Goal: Task Accomplishment & Management: Use online tool/utility

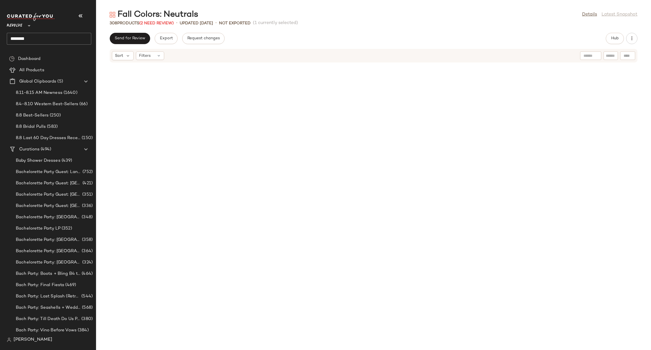
scroll to position [556, 0]
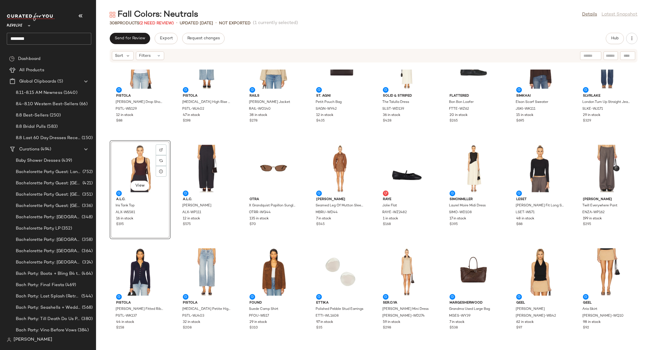
drag, startPoint x: 99, startPoint y: 256, endPoint x: 101, endPoint y: 246, distance: 10.4
click at [99, 256] on div "PISTOLA Veronica Drop Shoulder Cinched Tee PSTL-WS129 12 in stock $88 PISTOLA K…" at bounding box center [373, 210] width 555 height 280
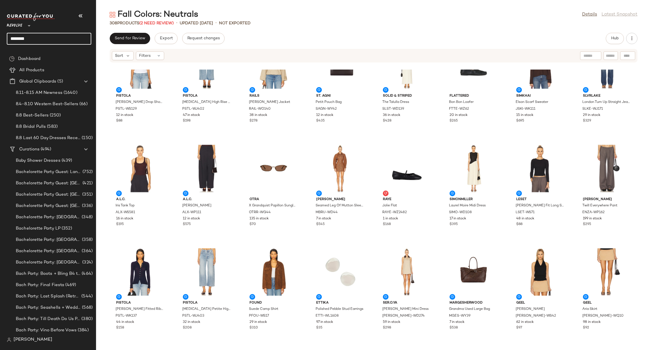
drag, startPoint x: 54, startPoint y: 34, endPoint x: 8, endPoint y: 43, distance: 46.3
click at [8, 43] on input "********" at bounding box center [49, 39] width 85 height 12
type input "*"
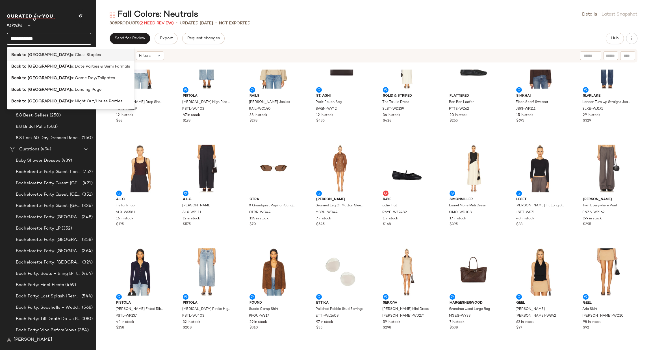
type input "**********"
click at [71, 55] on span "s: Class Staples" at bounding box center [86, 55] width 30 height 6
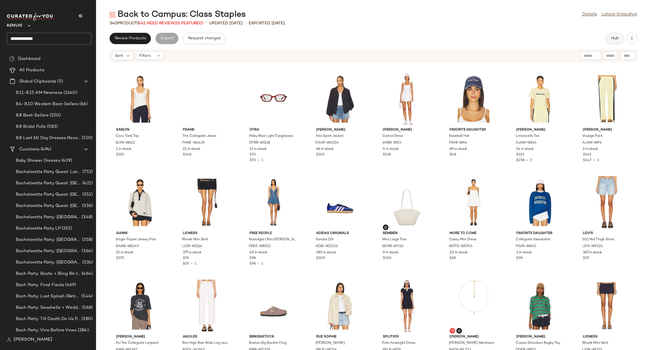
click at [611, 39] on span "Hub" at bounding box center [615, 38] width 8 height 5
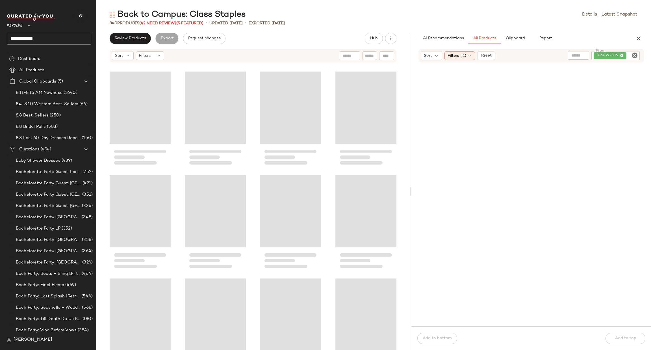
drag, startPoint x: 374, startPoint y: 192, endPoint x: 412, endPoint y: 190, distance: 38.5
click at [412, 190] on div "Back to Campus: Class Staples Details Latest Snapshot 340 Products (42 Need Rev…" at bounding box center [373, 179] width 555 height 341
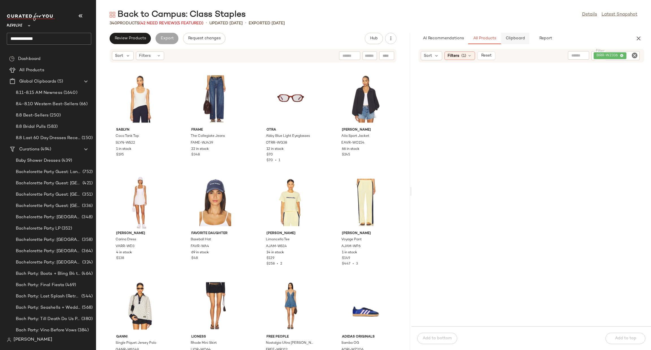
click at [519, 38] on span "Clipboard" at bounding box center [515, 38] width 20 height 5
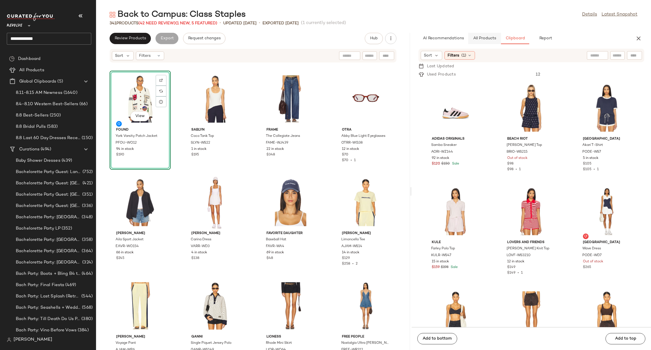
click at [482, 39] on span "All Products" at bounding box center [484, 38] width 23 height 5
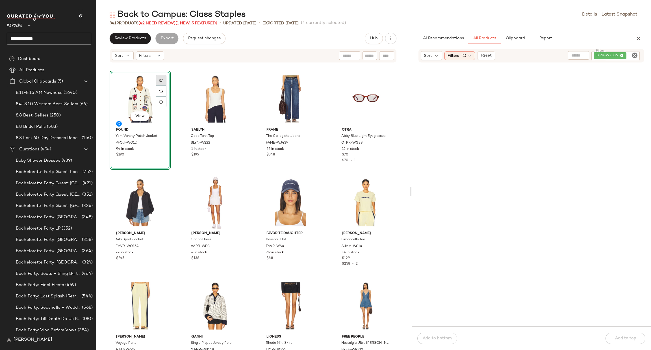
click at [157, 86] on div at bounding box center [161, 91] width 11 height 11
click at [634, 52] on icon "Clear Filter" at bounding box center [634, 55] width 7 height 7
type input "*"
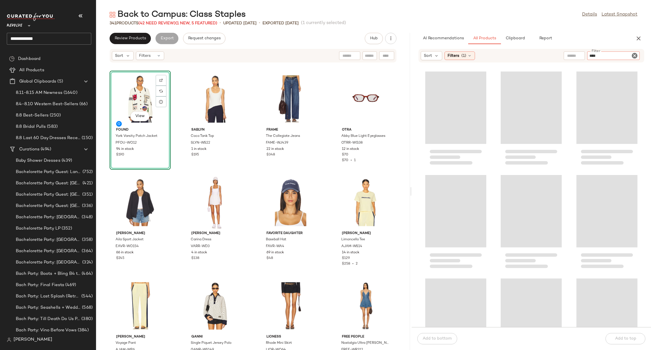
type input "*****"
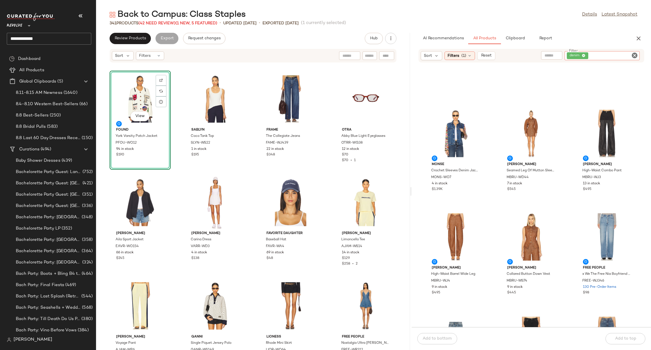
scroll to position [132, 0]
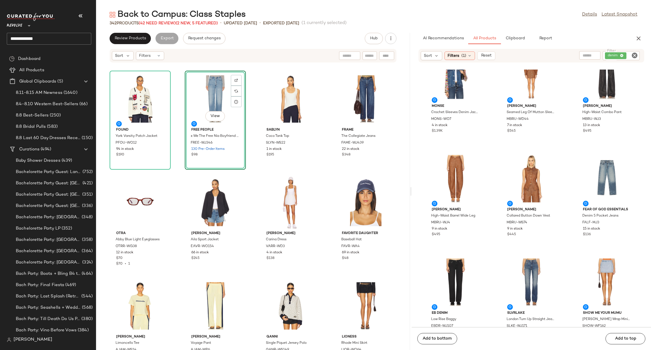
click at [632, 56] on icon "Clear Filter" at bounding box center [634, 55] width 7 height 7
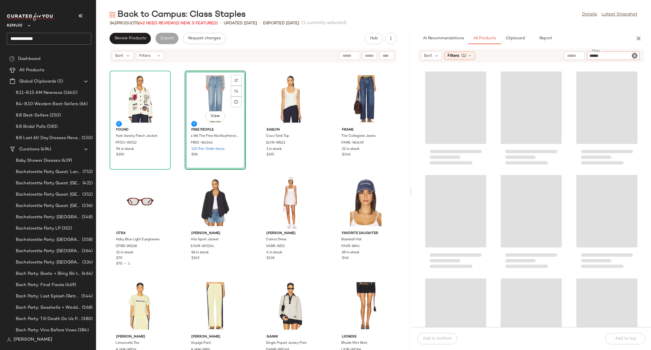
type input "*******"
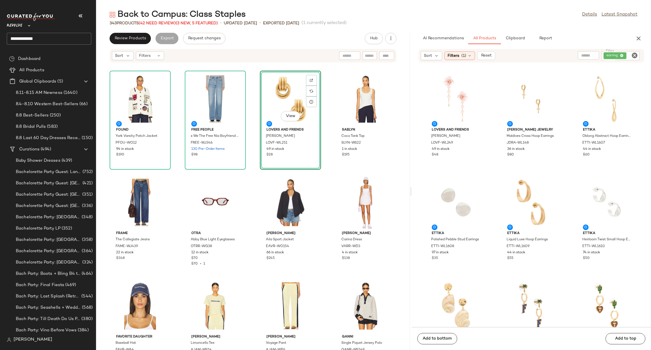
click at [634, 56] on icon "Clear Filter" at bounding box center [634, 55] width 7 height 7
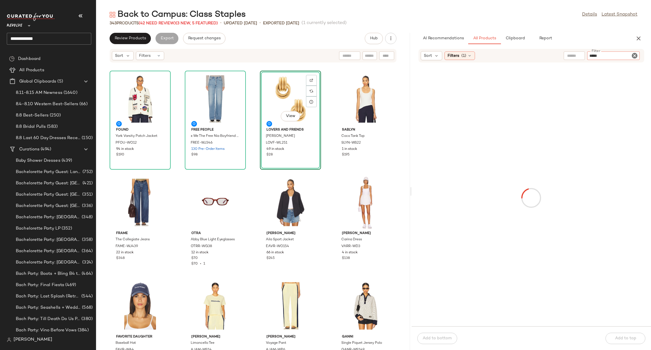
type input "*****"
type button "CompanyProducts"
click at [613, 40] on div "AI Recommendations All Products Clipboard Report" at bounding box center [523, 38] width 208 height 11
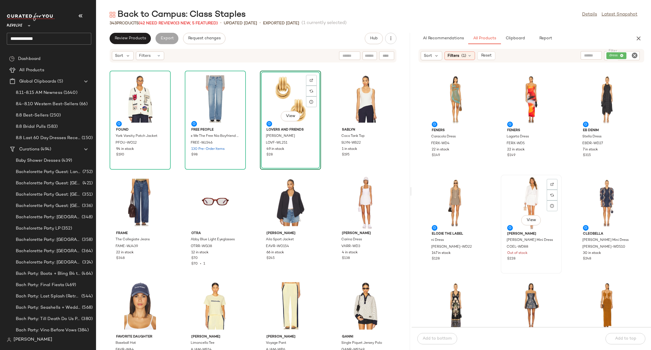
scroll to position [2802, 0]
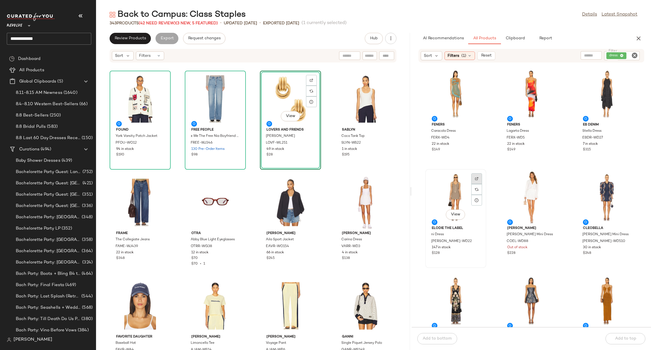
click at [477, 177] on img at bounding box center [476, 178] width 3 height 3
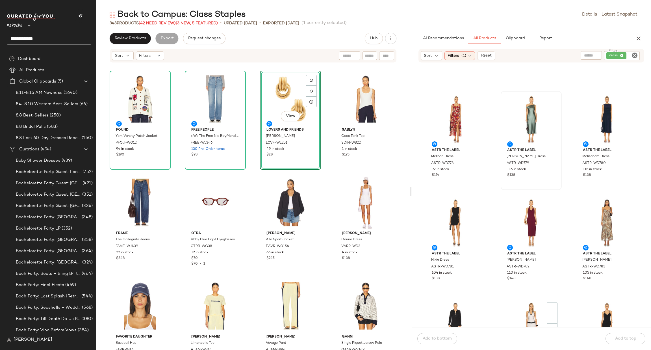
scroll to position [3311, 0]
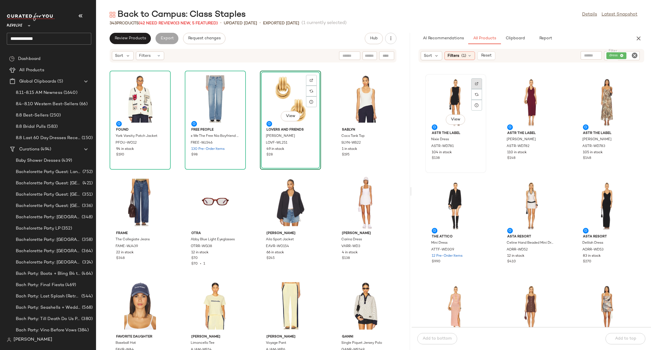
click at [475, 82] on img at bounding box center [476, 83] width 3 height 3
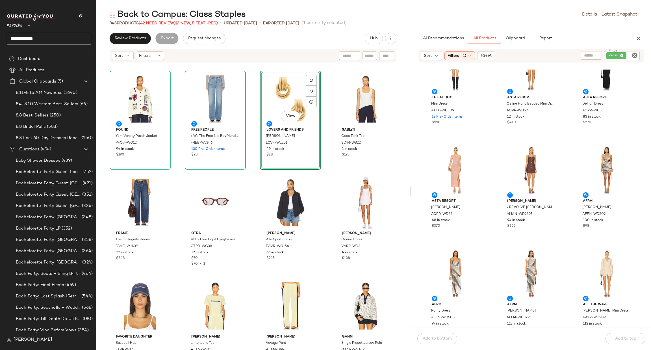
scroll to position [3565, 0]
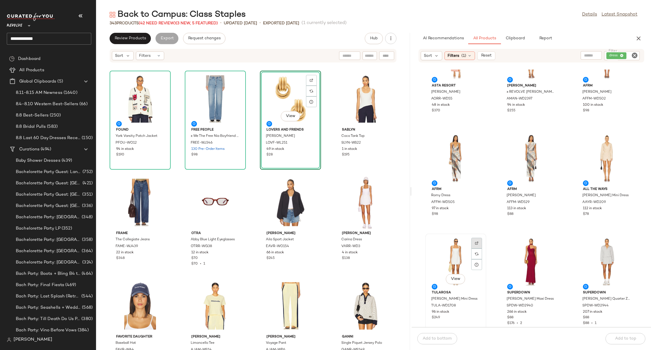
click at [475, 242] on img at bounding box center [476, 242] width 3 height 3
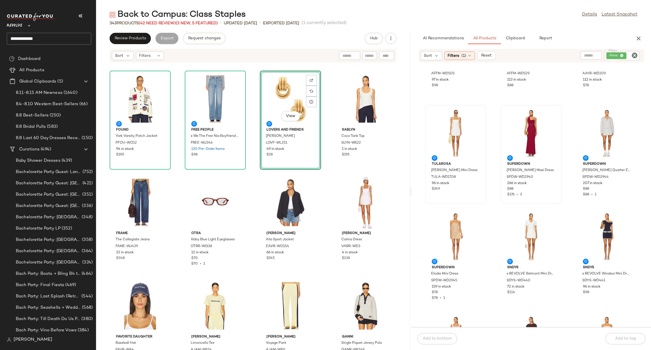
scroll to position [3693, 0]
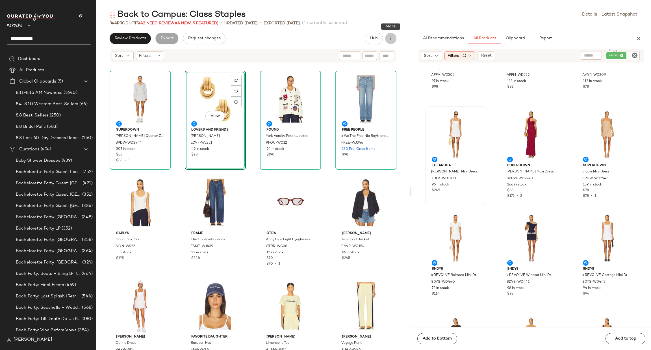
drag, startPoint x: 394, startPoint y: 38, endPoint x: 404, endPoint y: 50, distance: 15.4
click at [395, 38] on button "button" at bounding box center [390, 38] width 11 height 11
click at [378, 80] on span "Clear Suggested Products" at bounding box center [364, 82] width 53 height 6
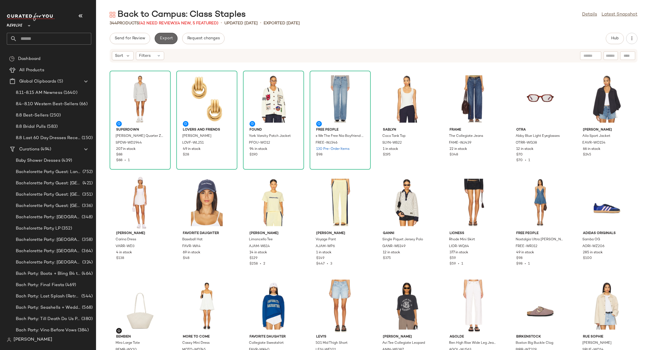
click at [162, 34] on button "Export" at bounding box center [166, 38] width 23 height 11
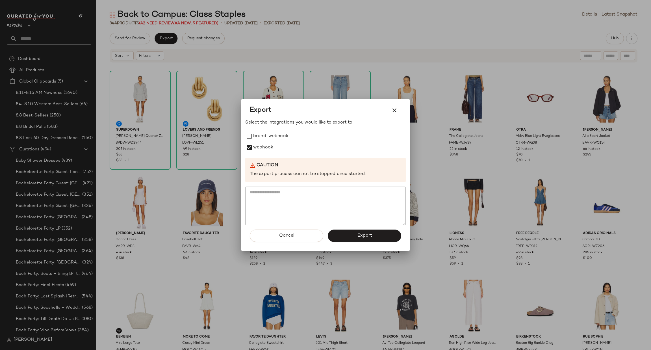
click at [361, 236] on span "Export" at bounding box center [364, 235] width 15 height 5
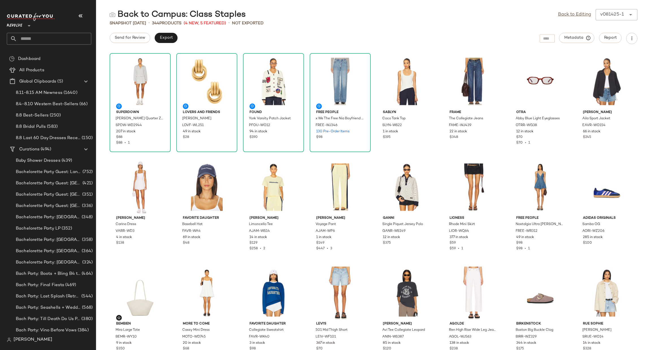
click at [49, 36] on input "text" at bounding box center [54, 39] width 74 height 12
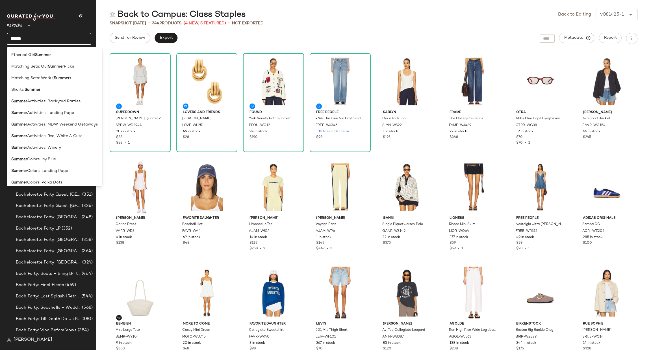
drag, startPoint x: 60, startPoint y: 36, endPoint x: 4, endPoint y: 26, distance: 57.1
click at [4, 26] on nav "Revolve ** ****** Dashboard All Products Global Clipboards (5) 8.11-8.15 AM New…" at bounding box center [48, 175] width 96 height 350
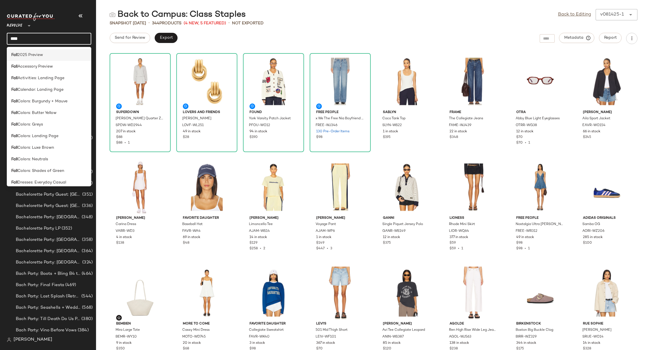
type input "****"
click at [34, 72] on div "Fall 2025 Preview" at bounding box center [49, 78] width 85 height 12
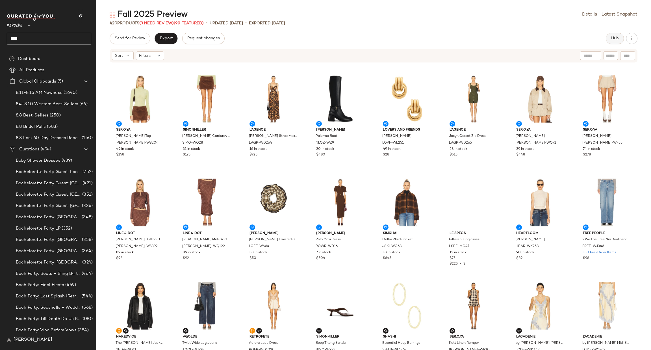
click at [611, 36] on span "Hub" at bounding box center [615, 38] width 8 height 5
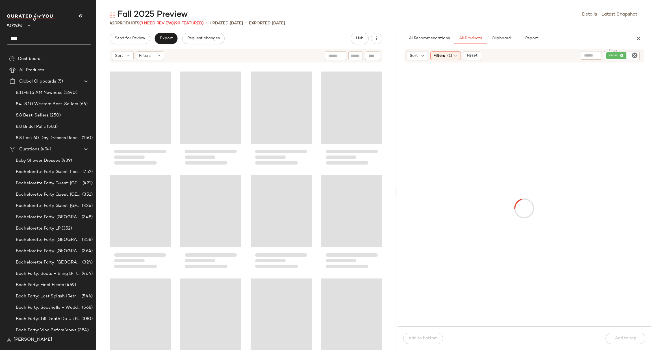
drag, startPoint x: 374, startPoint y: 190, endPoint x: 398, endPoint y: 187, distance: 24.6
click at [398, 187] on div "Fall 2025 Preview Details Latest Snapshot 420 Products (3 Need Review) (99 Feat…" at bounding box center [373, 179] width 555 height 341
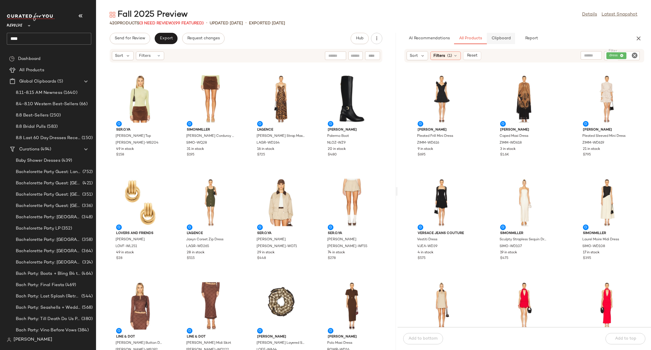
click at [501, 43] on button "Clipboard" at bounding box center [501, 38] width 28 height 11
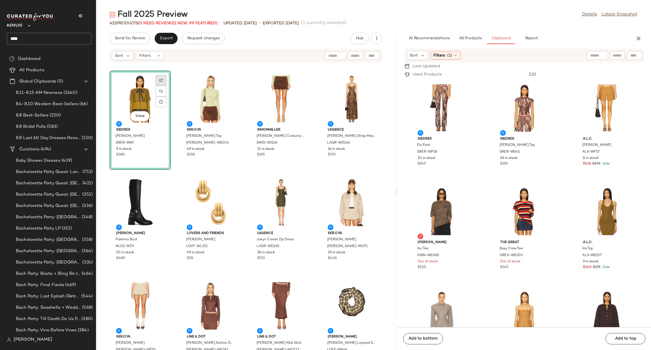
click at [163, 86] on div at bounding box center [161, 91] width 11 height 11
drag, startPoint x: 471, startPoint y: 37, endPoint x: 550, endPoint y: 42, distance: 79.3
click at [471, 37] on span "All Products" at bounding box center [470, 38] width 23 height 5
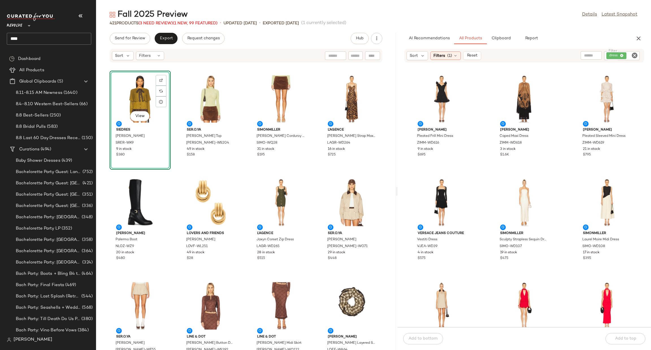
drag, startPoint x: 635, startPoint y: 52, endPoint x: 637, endPoint y: 50, distance: 3.2
click at [636, 52] on icon "Clear Filter" at bounding box center [634, 55] width 7 height 7
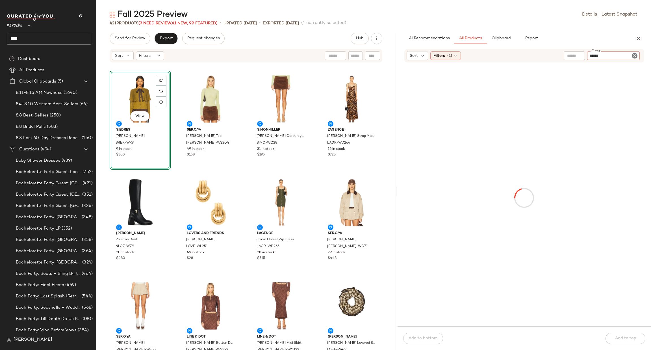
type input "*******"
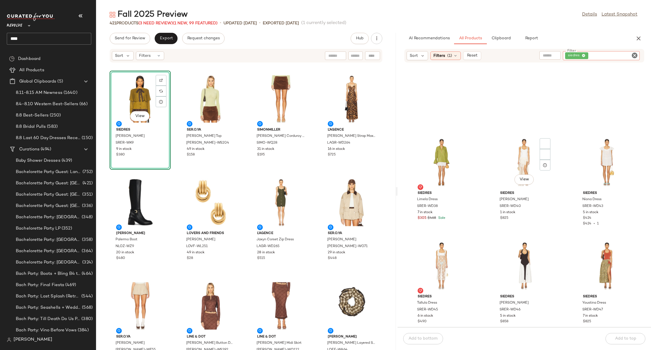
scroll to position [216, 0]
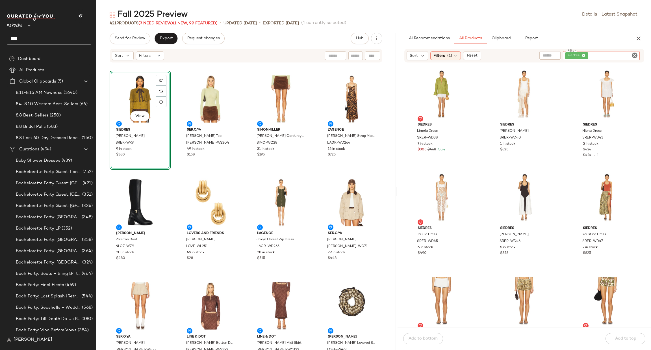
click at [633, 53] on icon "Clear Filter" at bounding box center [634, 55] width 7 height 7
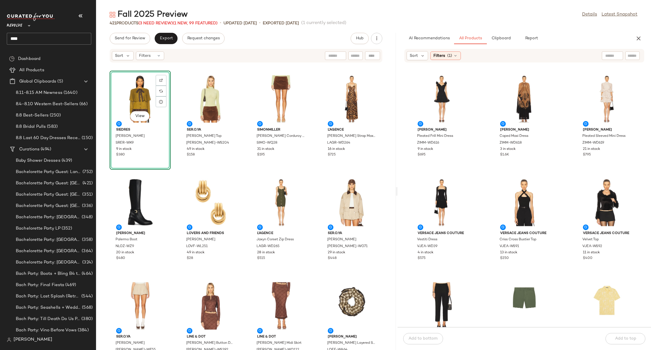
click at [125, 96] on div "View" at bounding box center [140, 99] width 57 height 53
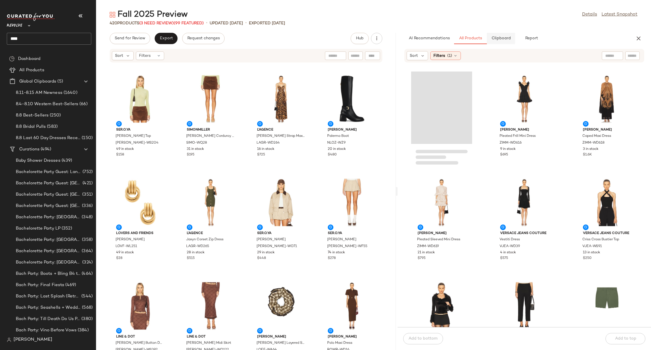
click at [496, 38] on span "Clipboard" at bounding box center [501, 38] width 20 height 5
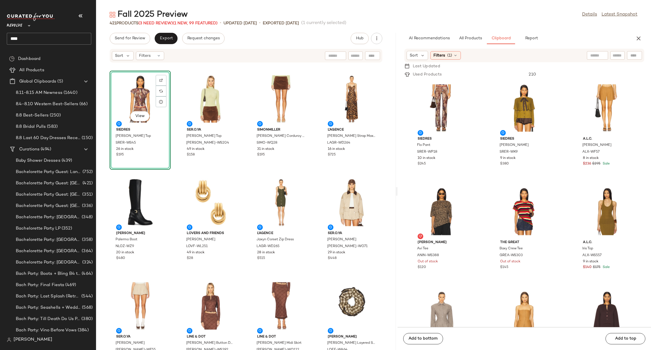
click at [134, 82] on div "View" at bounding box center [140, 99] width 57 height 53
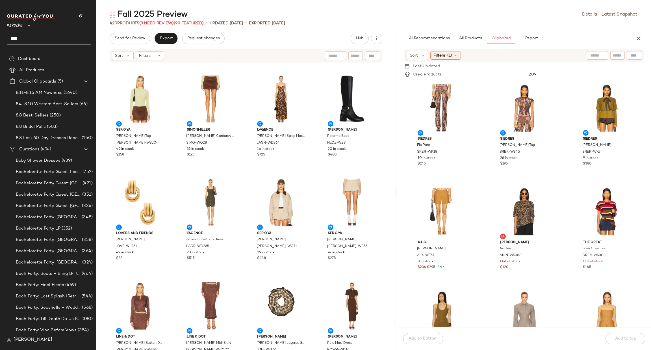
click at [36, 36] on input "****" at bounding box center [49, 39] width 85 height 12
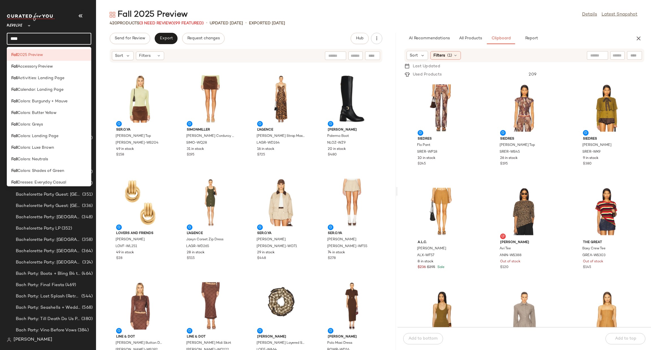
drag, startPoint x: 44, startPoint y: 36, endPoint x: 4, endPoint y: 29, distance: 40.5
click at [4, 29] on nav "Revolve ** **** Dashboard All Products Global Clipboards (5) 8.11-8.15 AM Newne…" at bounding box center [48, 175] width 96 height 350
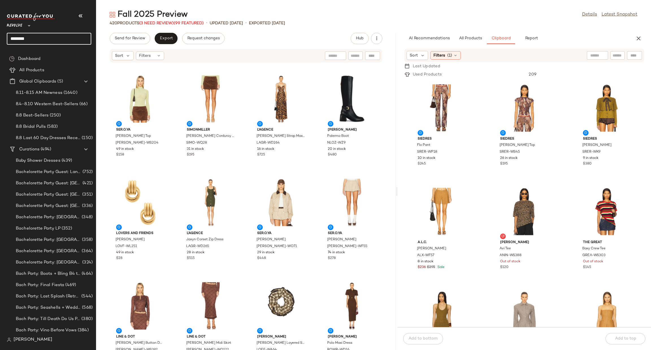
drag, startPoint x: 39, startPoint y: 38, endPoint x: 0, endPoint y: 36, distance: 38.8
click at [0, 36] on nav "Revolve ** ******* Dashboard All Products Global Clipboards (5) 8.11-8.15 AM Ne…" at bounding box center [48, 175] width 96 height 350
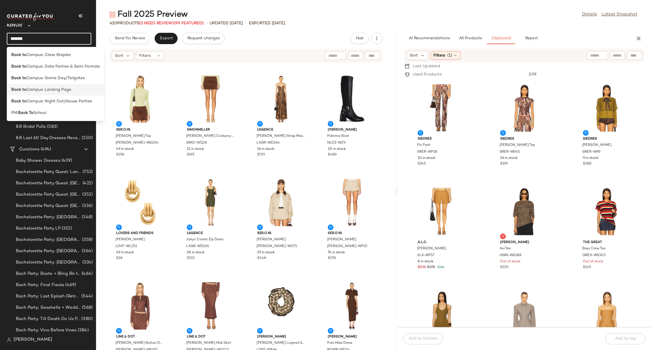
type input "*******"
click at [46, 90] on span "Campus: Landing Page" at bounding box center [49, 90] width 45 height 6
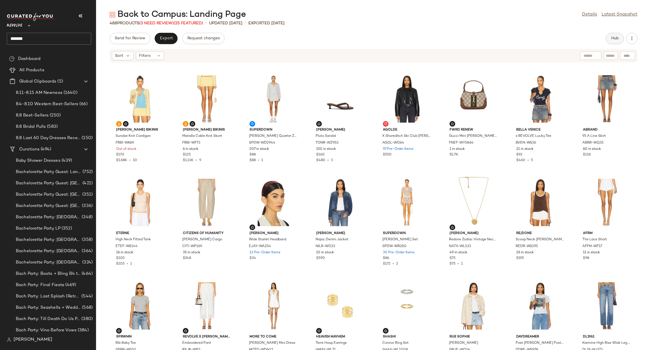
click at [613, 39] on span "Hub" at bounding box center [615, 38] width 8 height 5
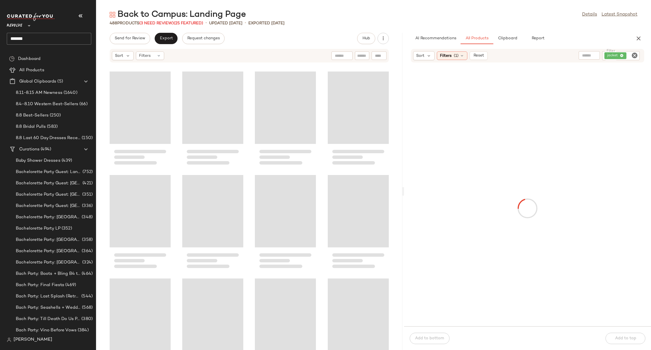
drag, startPoint x: 373, startPoint y: 192, endPoint x: 404, endPoint y: 193, distance: 30.8
click at [404, 193] on div "Back to Campus: Landing Page Details Latest Snapshot 488 Products (3 Need Revie…" at bounding box center [373, 179] width 555 height 341
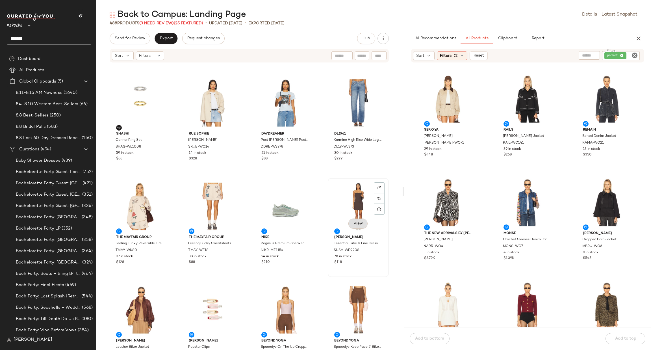
scroll to position [513, 0]
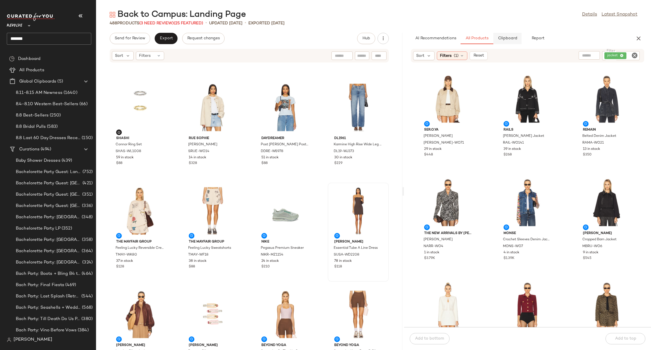
click at [508, 38] on span "Clipboard" at bounding box center [508, 38] width 20 height 5
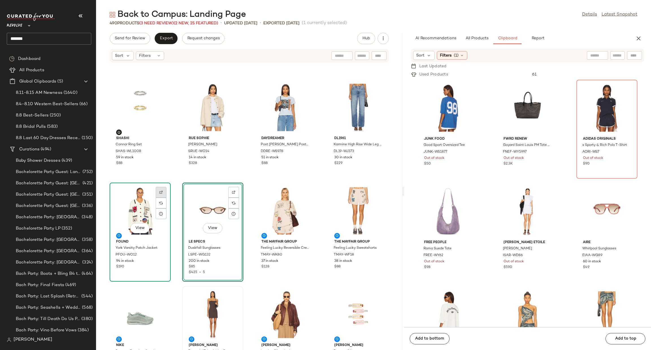
click at [161, 198] on div at bounding box center [161, 203] width 11 height 11
drag, startPoint x: 481, startPoint y: 39, endPoint x: 499, endPoint y: 41, distance: 18.7
click at [480, 39] on span "All Products" at bounding box center [476, 38] width 23 height 5
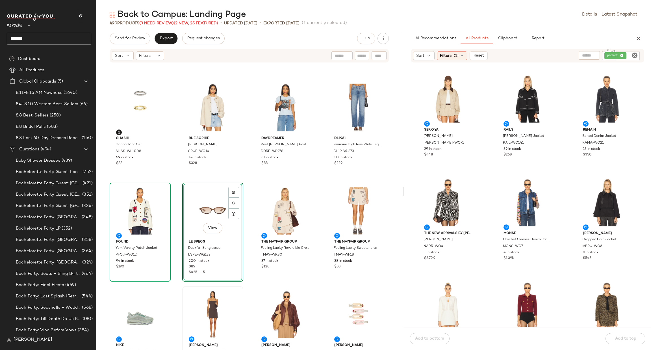
drag, startPoint x: 634, startPoint y: 56, endPoint x: 628, endPoint y: 56, distance: 6.2
click at [634, 56] on icon "Clear Filter" at bounding box center [634, 55] width 7 height 7
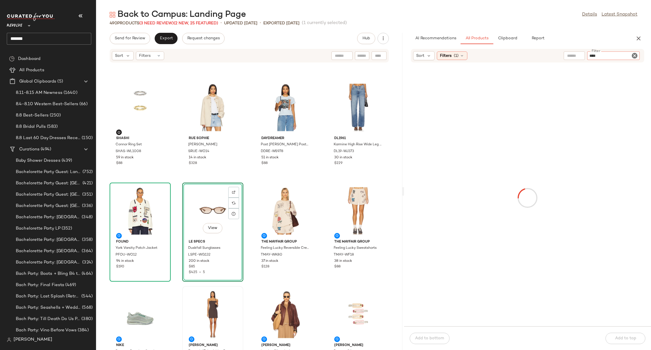
type input "*****"
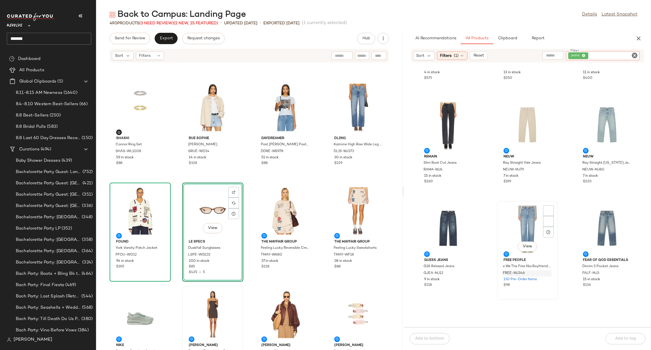
scroll to position [174, 0]
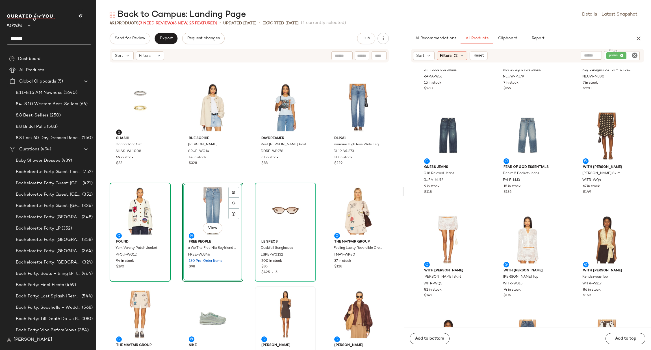
click at [636, 54] on icon "Clear Filter" at bounding box center [634, 55] width 7 height 7
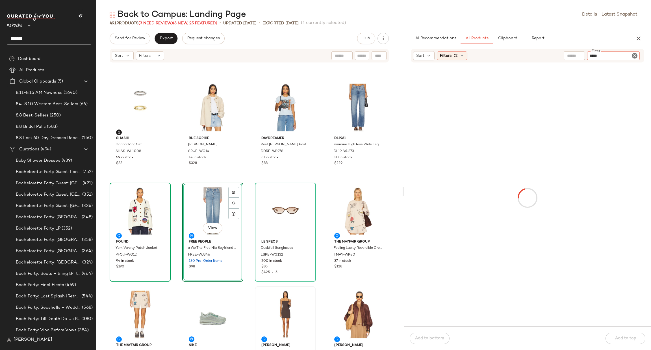
type input "*****"
click at [566, 31] on div "Back to Campus: Landing Page Details Latest Snapshot 491 Products (3 Need Revie…" at bounding box center [373, 179] width 555 height 341
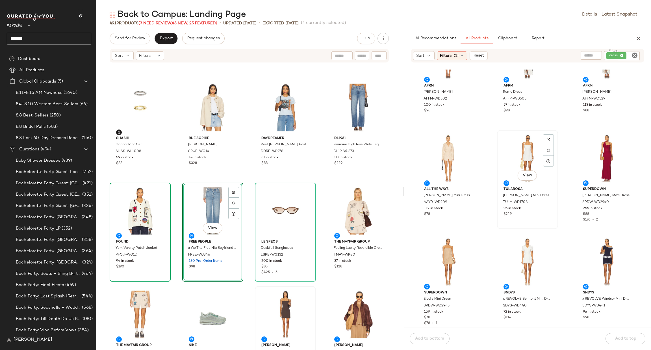
scroll to position [3735, 0]
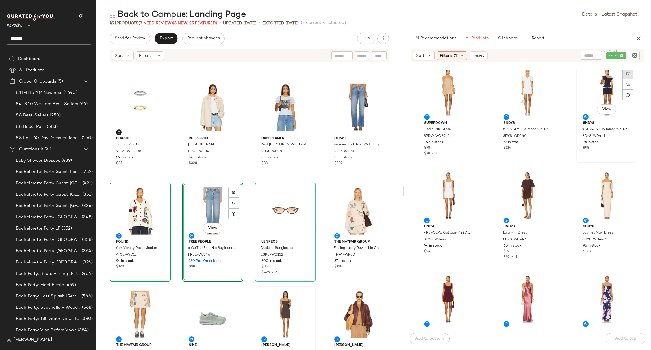
click at [623, 79] on div at bounding box center [628, 84] width 11 height 11
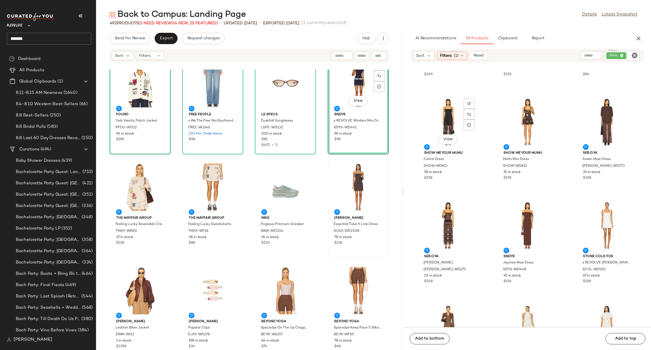
scroll to position [5013, 0]
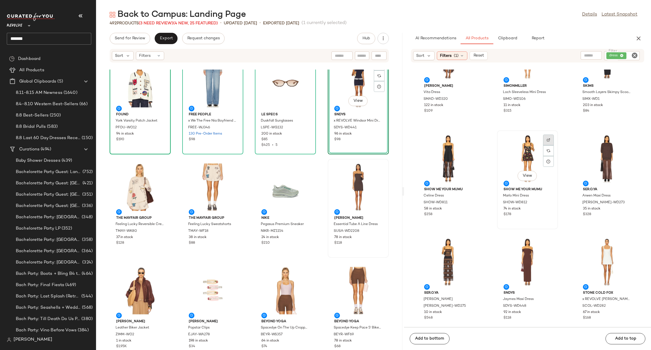
click at [546, 145] on div at bounding box center [548, 150] width 11 height 11
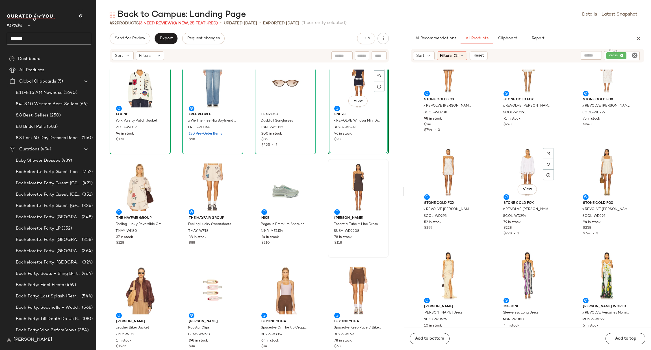
scroll to position [5480, 0]
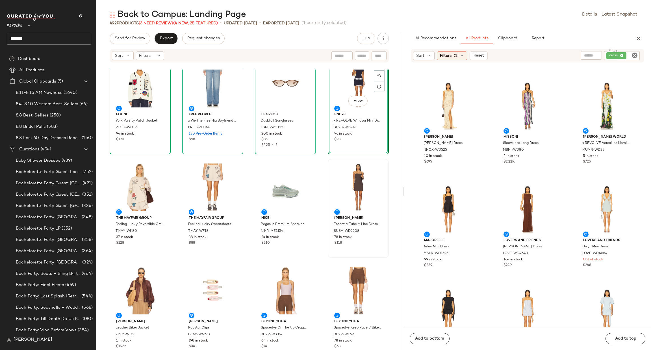
click at [635, 53] on icon "Clear Filter" at bounding box center [634, 55] width 7 height 7
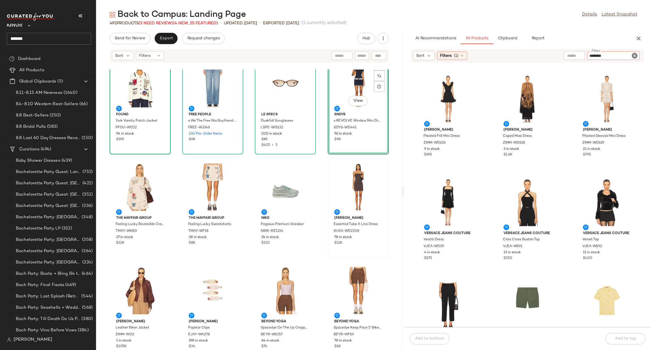
type input "*********"
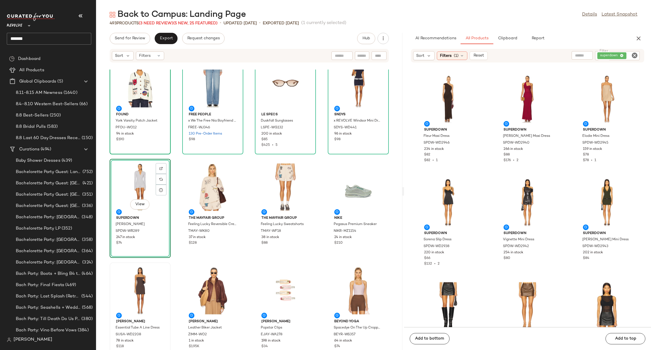
drag, startPoint x: 631, startPoint y: 52, endPoint x: 635, endPoint y: 52, distance: 4.2
click at [632, 52] on div "Filter superdown Filter" at bounding box center [617, 55] width 45 height 9
click at [637, 53] on icon "Clear Filter" at bounding box center [634, 55] width 7 height 7
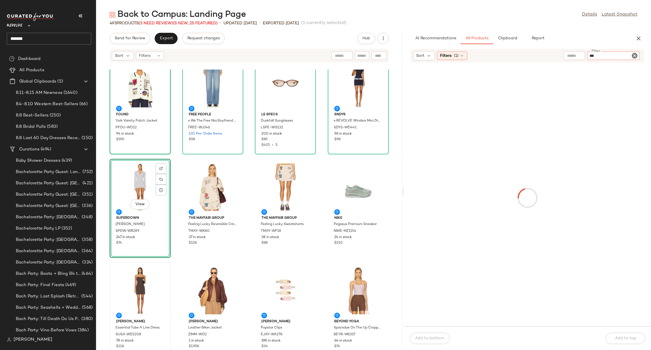
type input "***"
type button "CompanyProducts"
click at [608, 40] on div "AI Recommendations All Products Clipboard Report" at bounding box center [518, 38] width 215 height 11
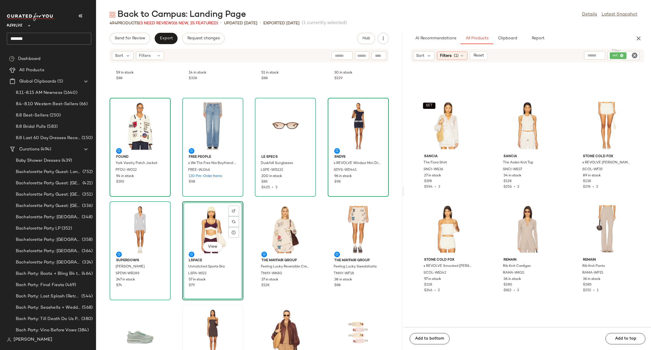
scroll to position [9415, 0]
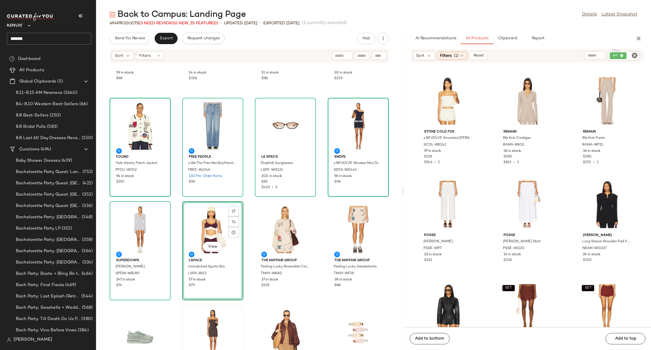
click at [634, 56] on icon "Clear Filter" at bounding box center [634, 55] width 7 height 7
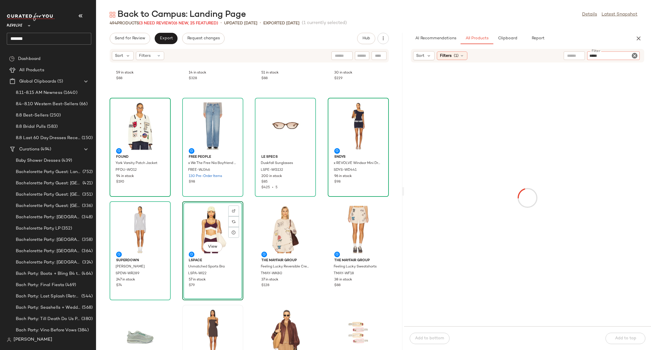
type input "******"
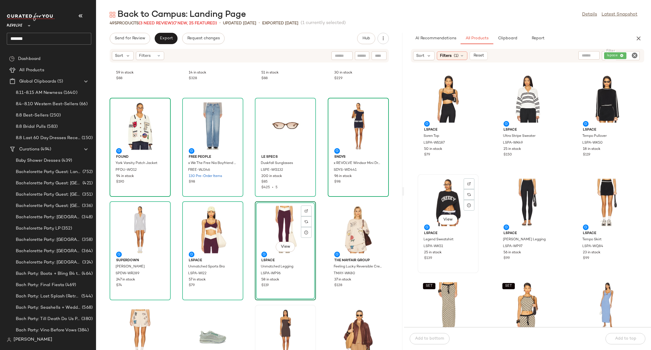
click at [449, 190] on div "View" at bounding box center [448, 202] width 57 height 53
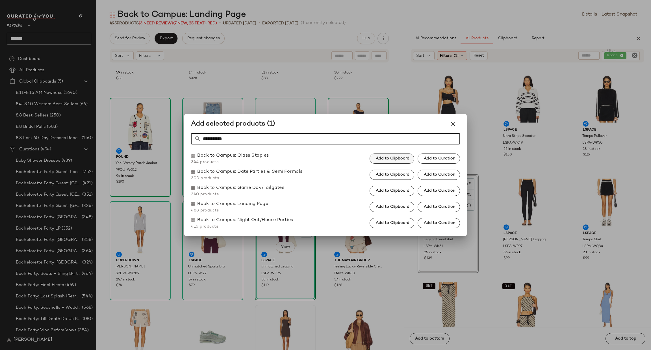
type input "**********"
click at [389, 157] on span "Add to Clipboard" at bounding box center [393, 158] width 34 height 5
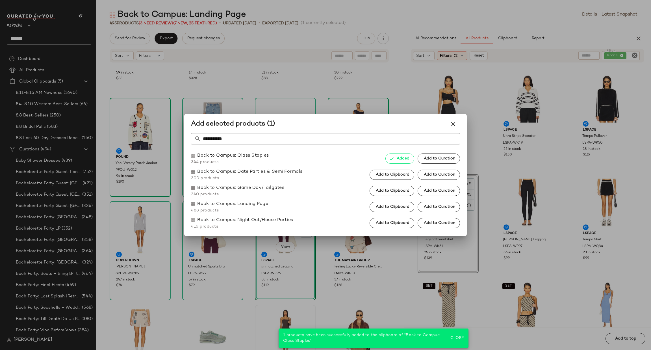
click at [488, 211] on div at bounding box center [325, 175] width 651 height 350
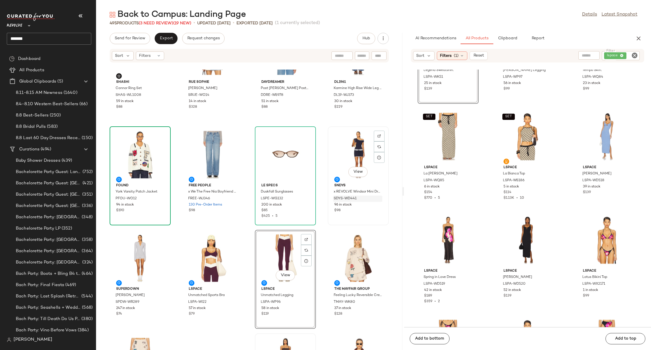
scroll to position [556, 0]
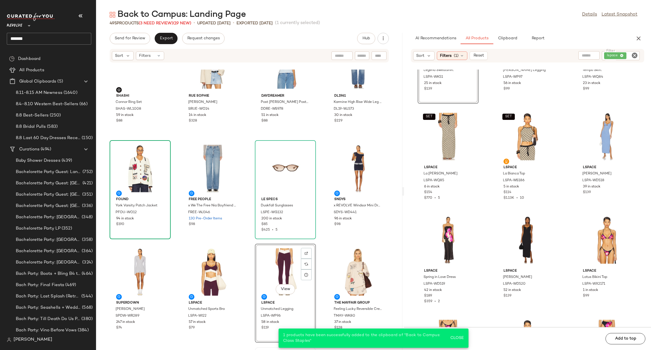
click at [636, 53] on icon "Clear Filter" at bounding box center [634, 55] width 7 height 7
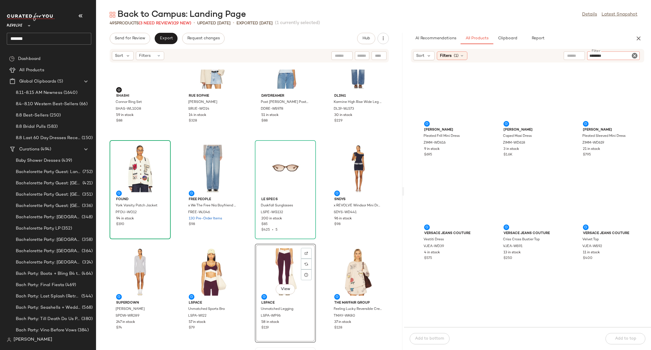
type input "*********"
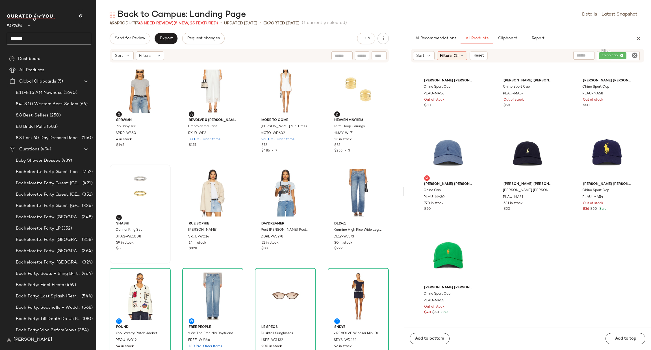
scroll to position [386, 0]
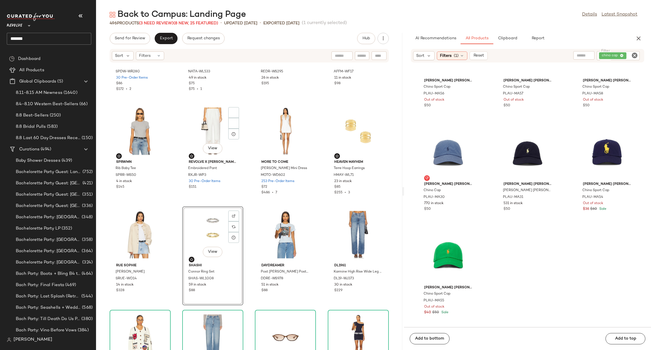
scroll to position [174, 0]
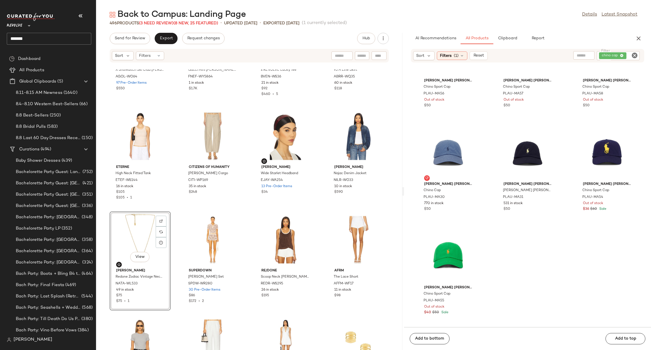
scroll to position [119, 0]
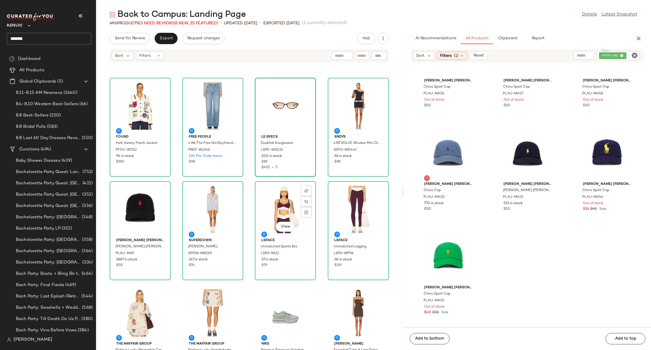
scroll to position [556, 0]
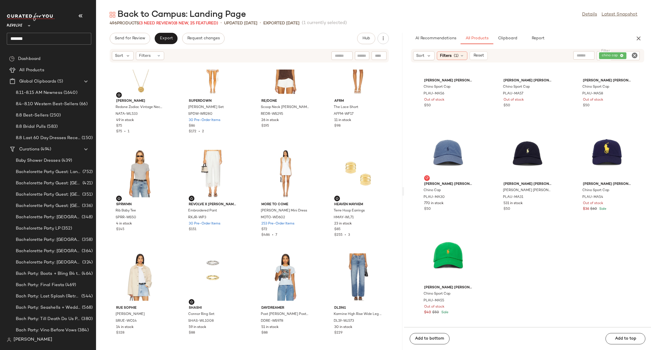
scroll to position [301, 0]
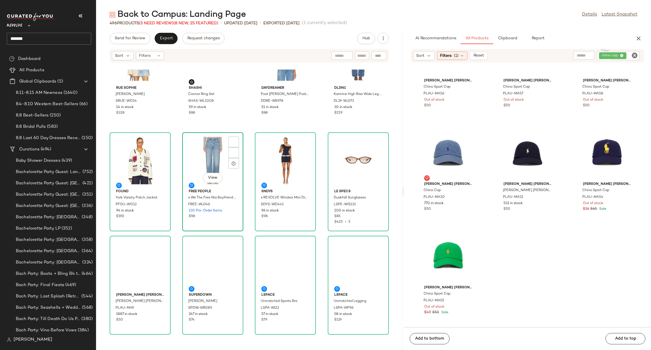
scroll to position [598, 0]
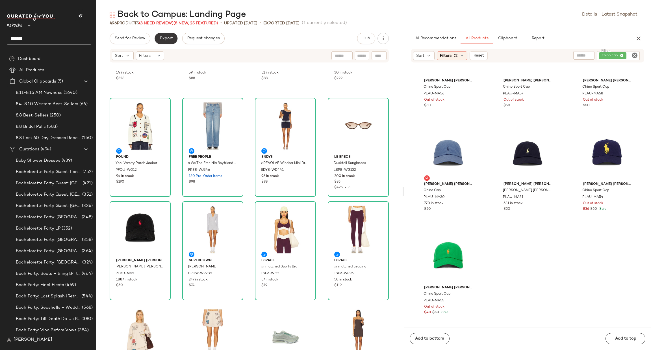
click at [161, 38] on span "Export" at bounding box center [165, 38] width 13 height 5
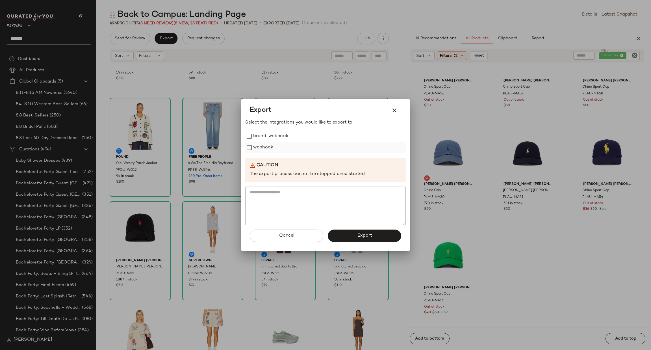
click at [253, 144] on label "webhook" at bounding box center [263, 147] width 20 height 11
click at [384, 234] on button "Export" at bounding box center [364, 235] width 73 height 12
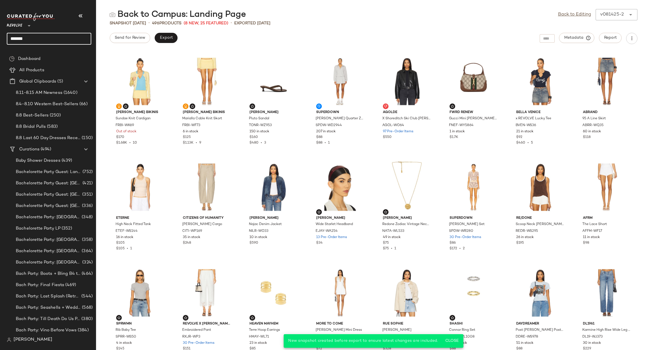
drag, startPoint x: 37, startPoint y: 38, endPoint x: 4, endPoint y: 40, distance: 32.8
click at [6, 38] on nav "Revolve ** ******* Dashboard All Products Global Clipboards (5) 8.11-8.15 AM Ne…" at bounding box center [48, 175] width 96 height 350
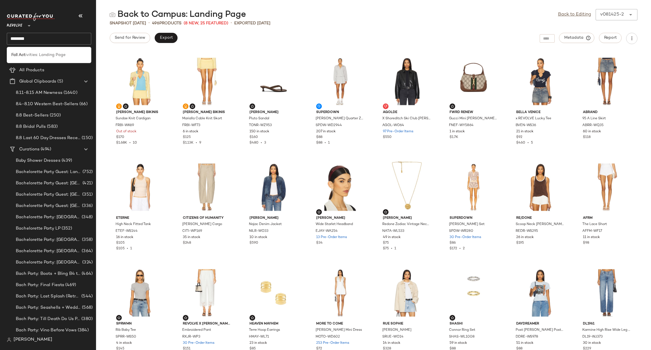
click at [42, 53] on span "ivities: Landing Page" at bounding box center [45, 55] width 40 height 6
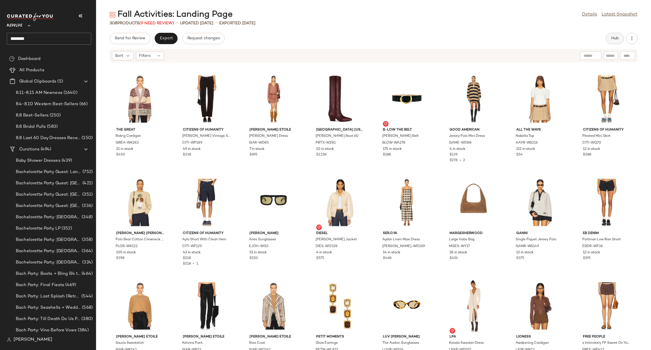
click at [611, 39] on span "Hub" at bounding box center [615, 38] width 8 height 5
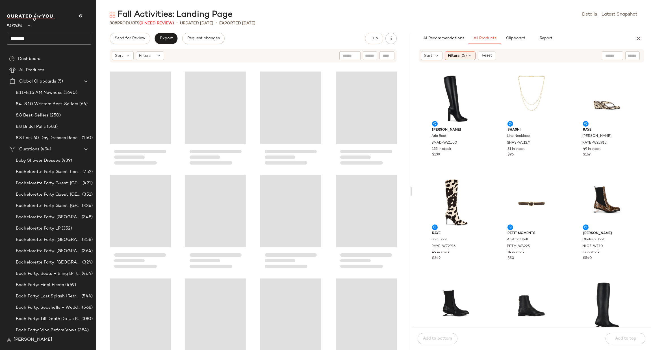
drag, startPoint x: 372, startPoint y: 192, endPoint x: 411, endPoint y: 190, distance: 38.8
click at [411, 190] on div "Fall Activities: Landing Page Details Latest Snapshot 308 Products (9 Need Revi…" at bounding box center [373, 179] width 555 height 341
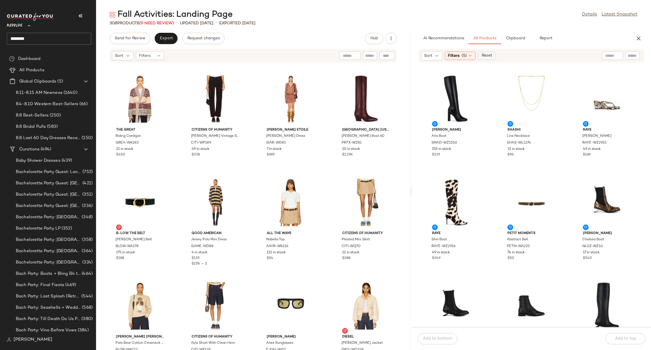
click at [489, 53] on span "Reset" at bounding box center [487, 55] width 11 height 5
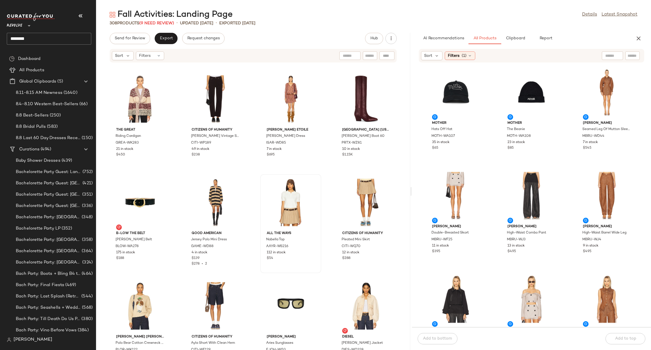
scroll to position [3565, 0]
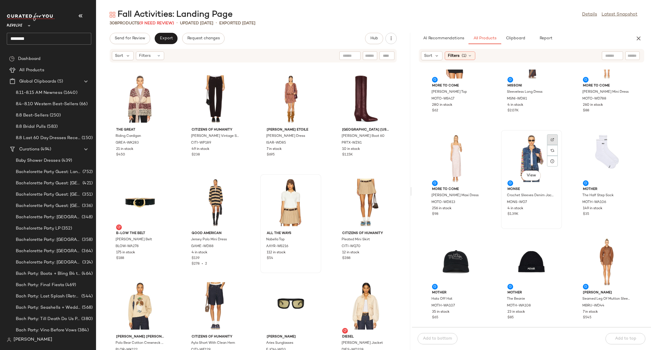
click at [550, 145] on div at bounding box center [552, 150] width 11 height 11
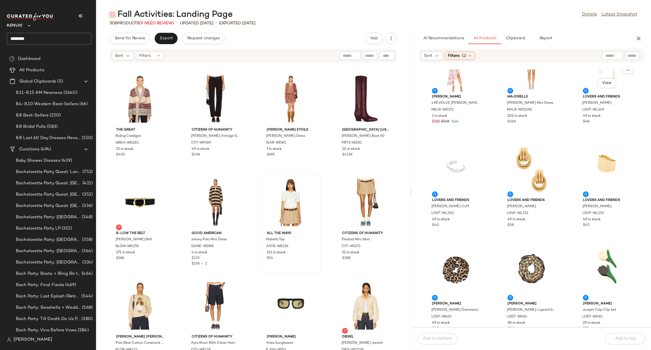
scroll to position [4074, 0]
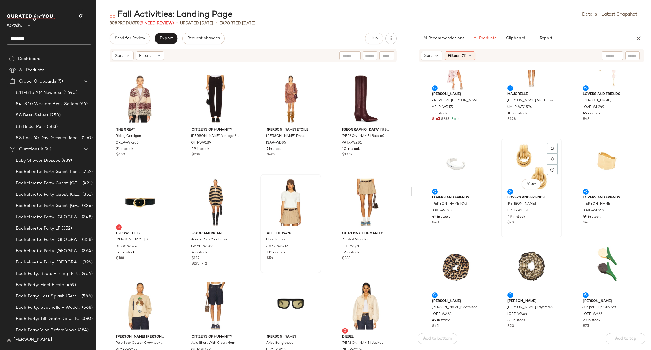
click at [522, 158] on div "View" at bounding box center [531, 166] width 57 height 53
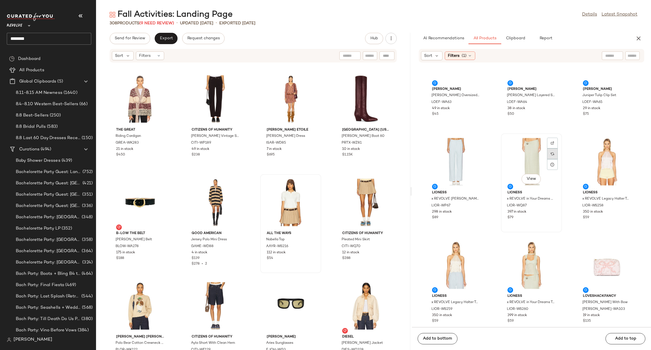
scroll to position [4159, 0]
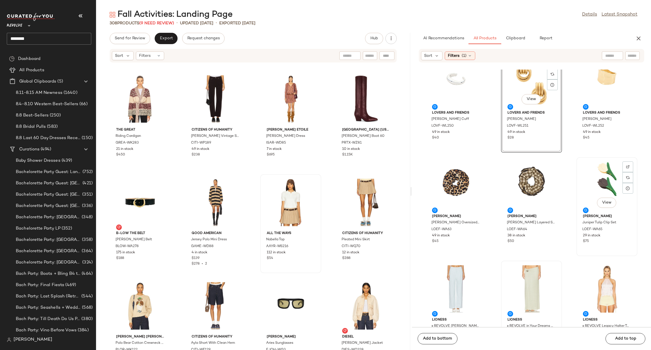
click at [602, 165] on div "View" at bounding box center [607, 185] width 57 height 53
click at [526, 173] on div "View" at bounding box center [531, 185] width 57 height 53
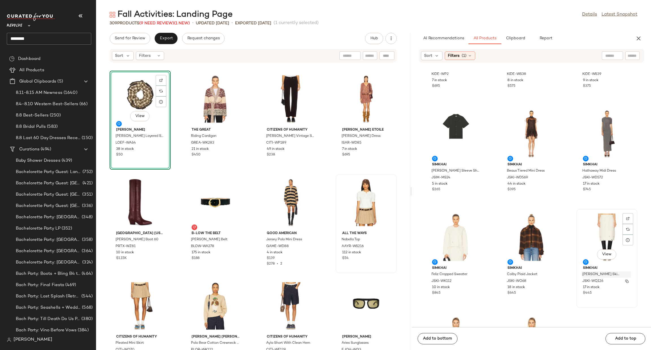
scroll to position [5515, 0]
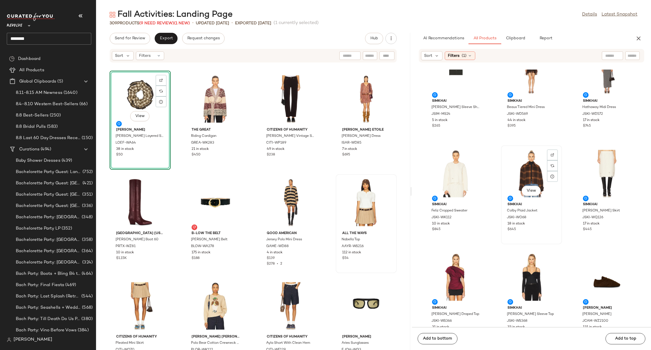
click at [530, 169] on div "View" at bounding box center [531, 173] width 57 height 53
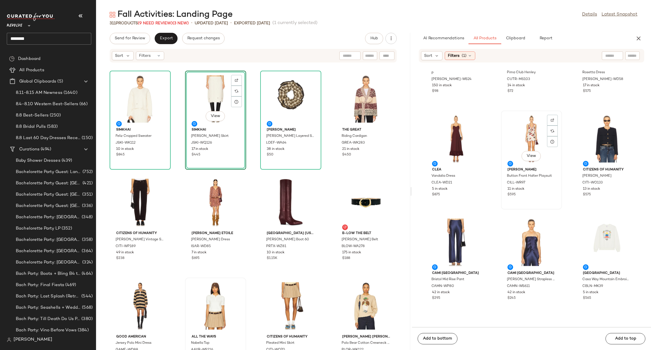
scroll to position [7538, 0]
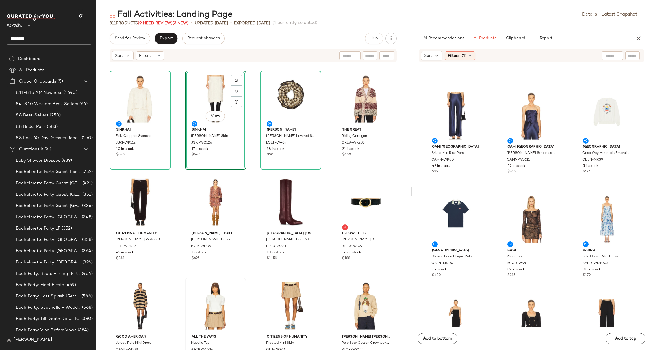
click at [203, 107] on div "View" at bounding box center [215, 99] width 57 height 53
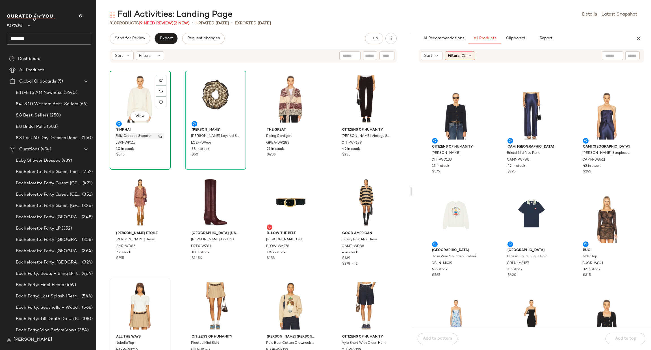
click at [137, 138] on span "Feliz Cropped Sweater" at bounding box center [134, 136] width 36 height 5
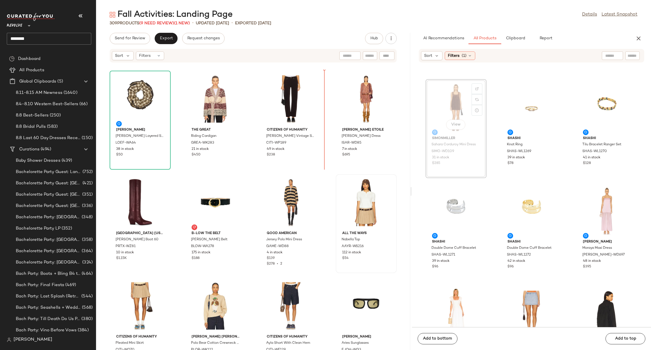
scroll to position [9614, 0]
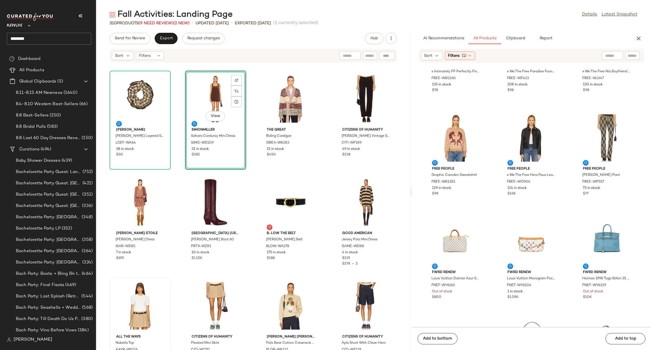
scroll to position [12412, 0]
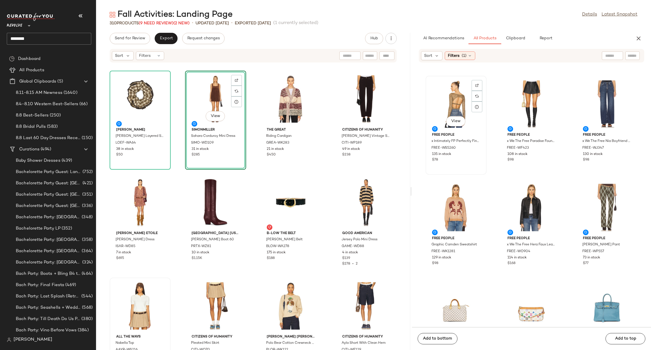
click at [449, 97] on div "View" at bounding box center [456, 104] width 57 height 53
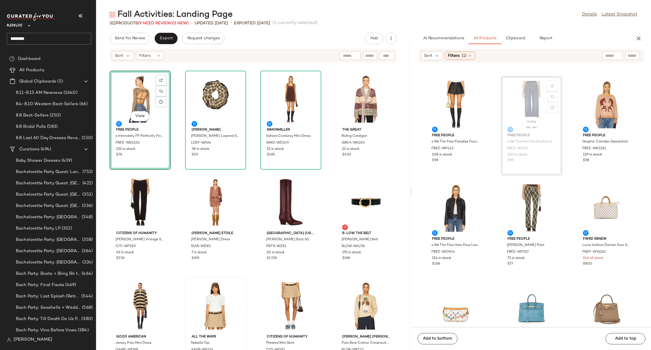
scroll to position [12409, 0]
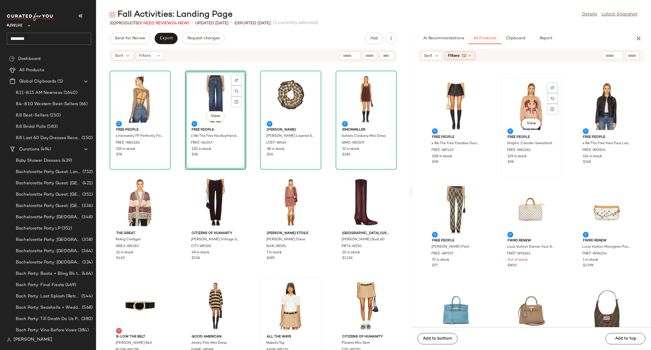
click at [526, 99] on div "View" at bounding box center [531, 106] width 57 height 53
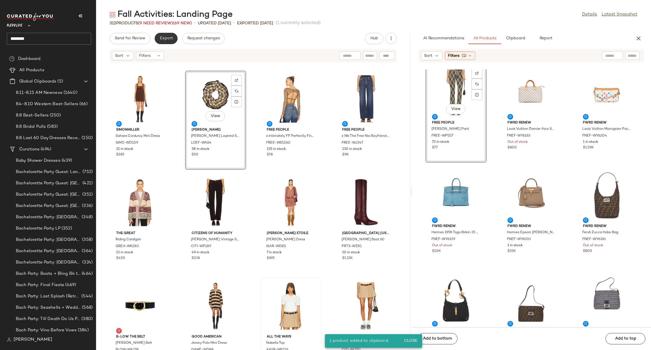
click at [168, 39] on span "Export" at bounding box center [165, 38] width 13 height 5
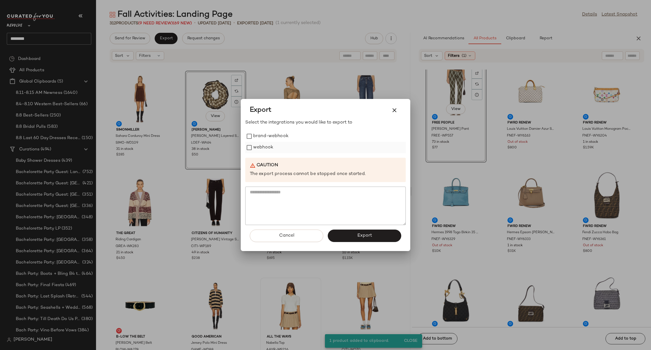
click at [269, 148] on label "webhook" at bounding box center [263, 147] width 20 height 11
drag, startPoint x: 372, startPoint y: 231, endPoint x: 360, endPoint y: 229, distance: 11.4
click at [371, 231] on button "Export" at bounding box center [364, 235] width 73 height 12
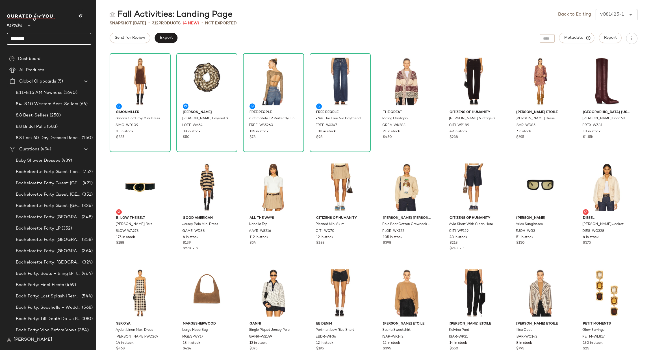
drag, startPoint x: 46, startPoint y: 38, endPoint x: 0, endPoint y: 36, distance: 46.1
click at [0, 36] on nav "Revolve ** ******** Dashboard All Products Global Clipboards (5) 8.11-8.15 AM N…" at bounding box center [48, 175] width 96 height 350
type input "********"
click at [36, 53] on span "endar: Landing Page" at bounding box center [45, 55] width 40 height 6
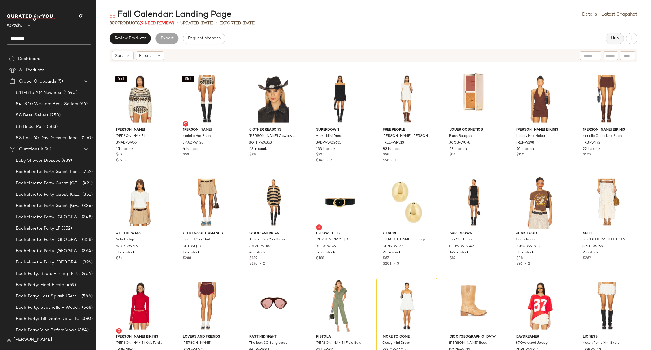
click at [610, 38] on button "Hub" at bounding box center [615, 38] width 18 height 11
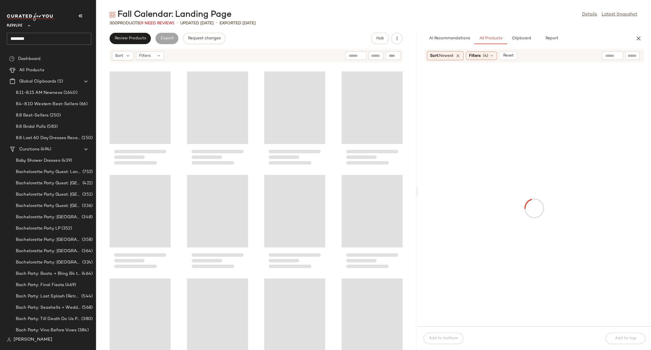
drag, startPoint x: 374, startPoint y: 191, endPoint x: 418, endPoint y: 189, distance: 44.7
click at [418, 189] on div "Fall Calendar: Landing Page Details Latest Snapshot 300 Products (9 Need Review…" at bounding box center [373, 179] width 555 height 341
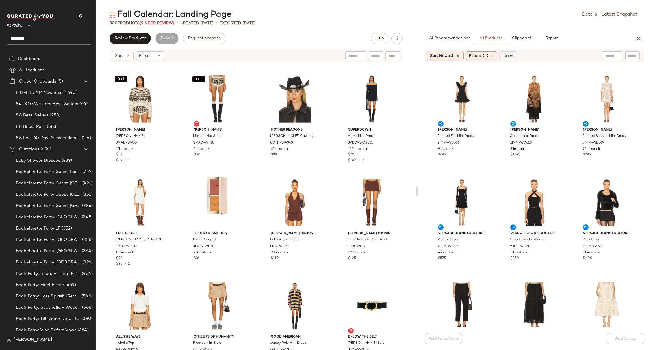
click at [510, 54] on span "Reset" at bounding box center [508, 55] width 11 height 5
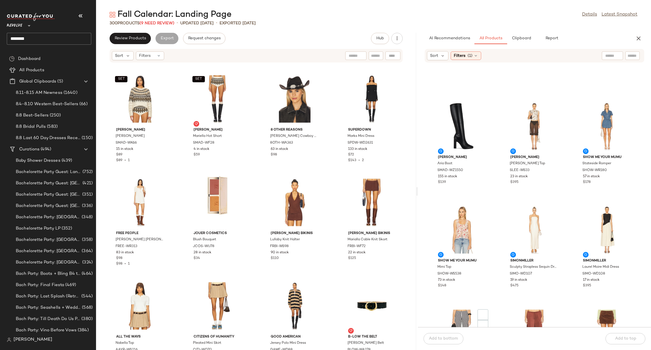
scroll to position [640, 0]
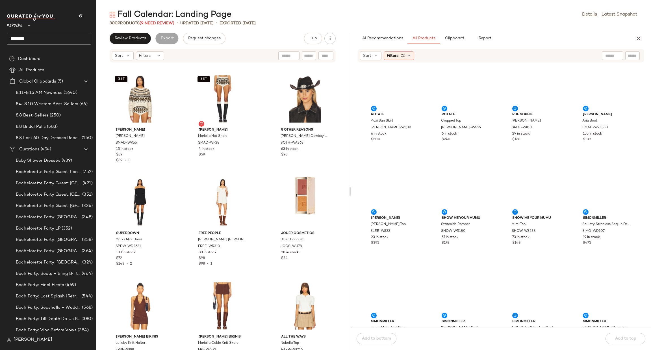
drag, startPoint x: 416, startPoint y: 193, endPoint x: 350, endPoint y: 198, distance: 66.1
click at [350, 198] on div "Fall Calendar: Landing Page Details Latest Snapshot 300 Products (9 Need Review…" at bounding box center [373, 179] width 555 height 341
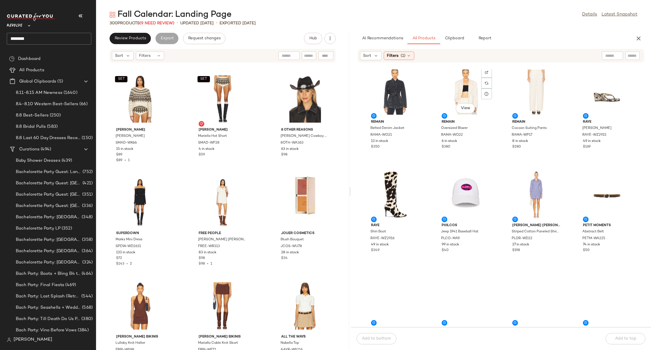
scroll to position [1502, 0]
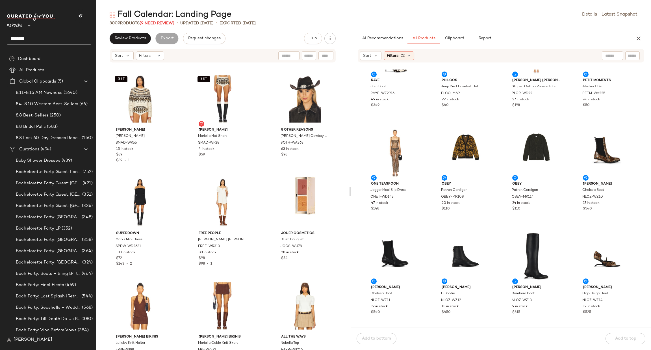
click at [630, 54] on input "text" at bounding box center [633, 56] width 10 height 6
type input "**********"
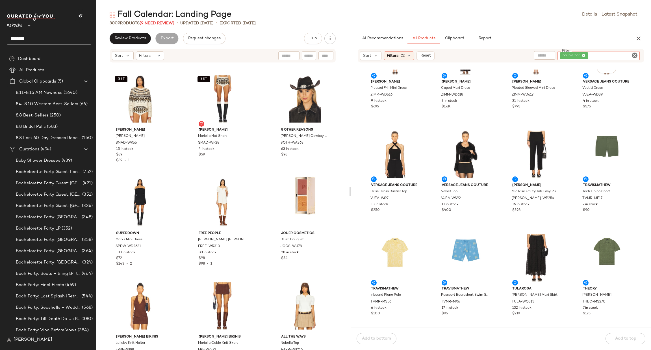
scroll to position [85, 0]
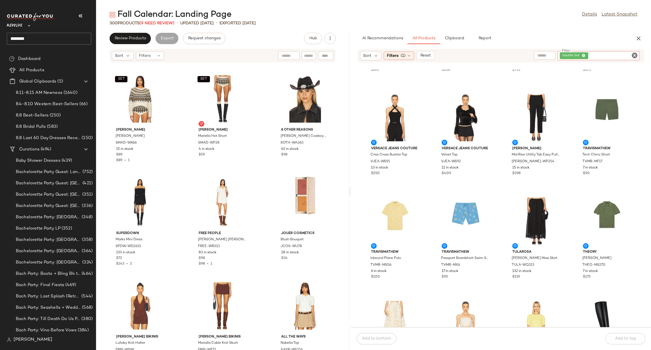
click at [634, 55] on icon "Clear Filter" at bounding box center [634, 55] width 7 height 7
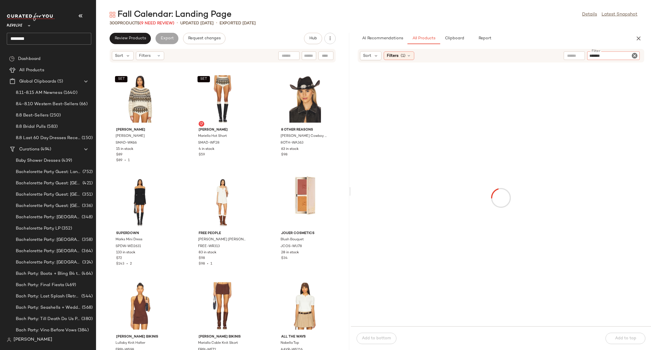
type input "********"
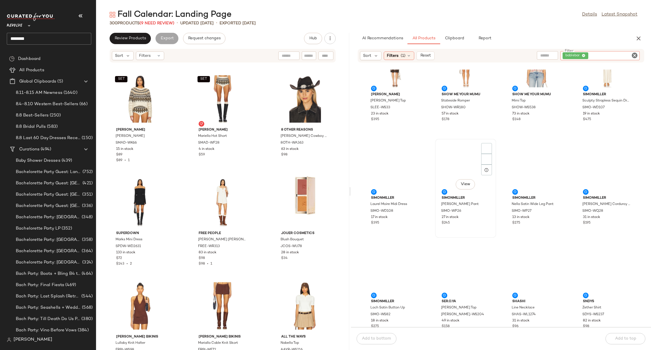
scroll to position [471, 0]
